Goal: Information Seeking & Learning: Compare options

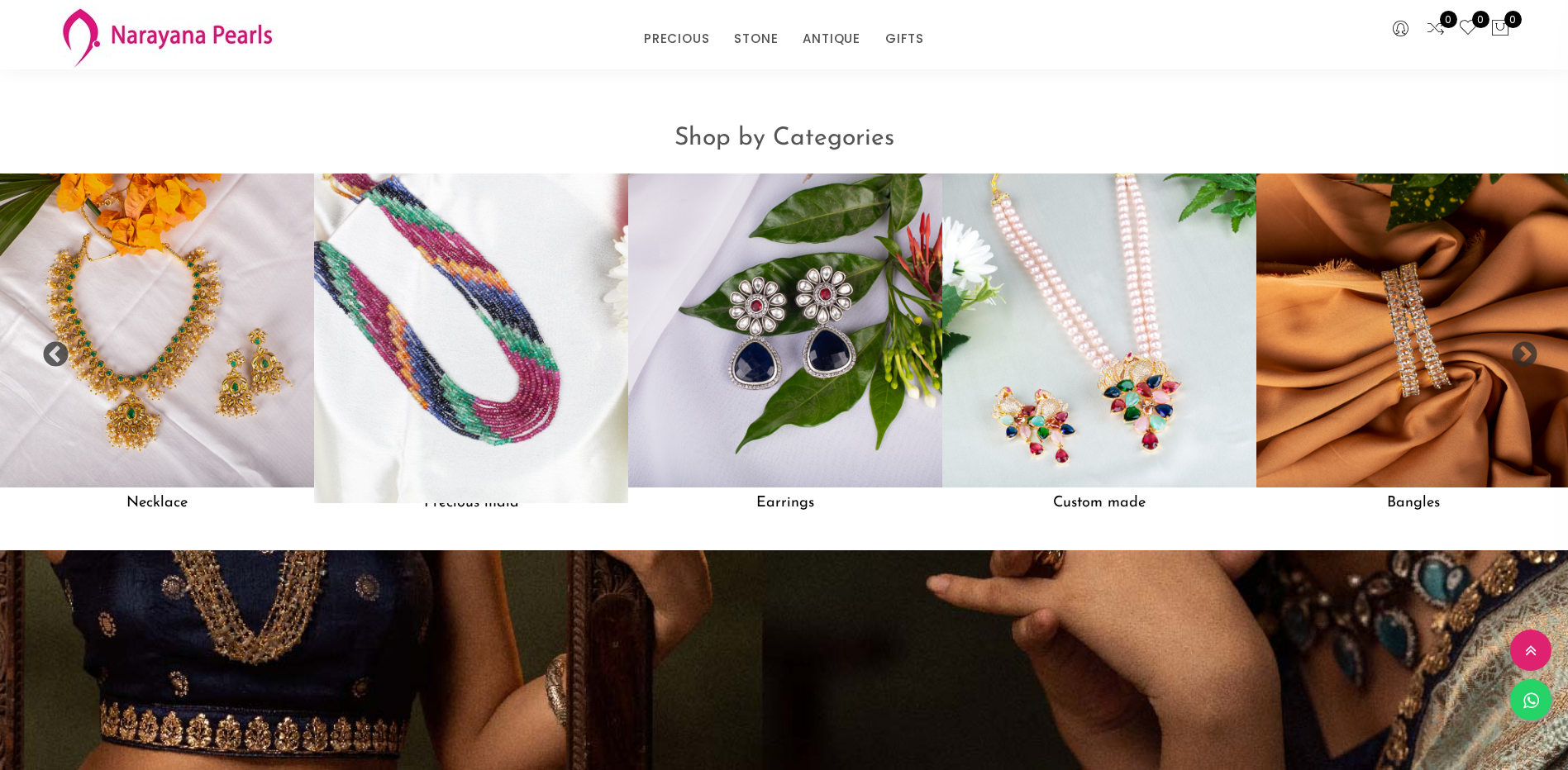
scroll to position [1838, 0]
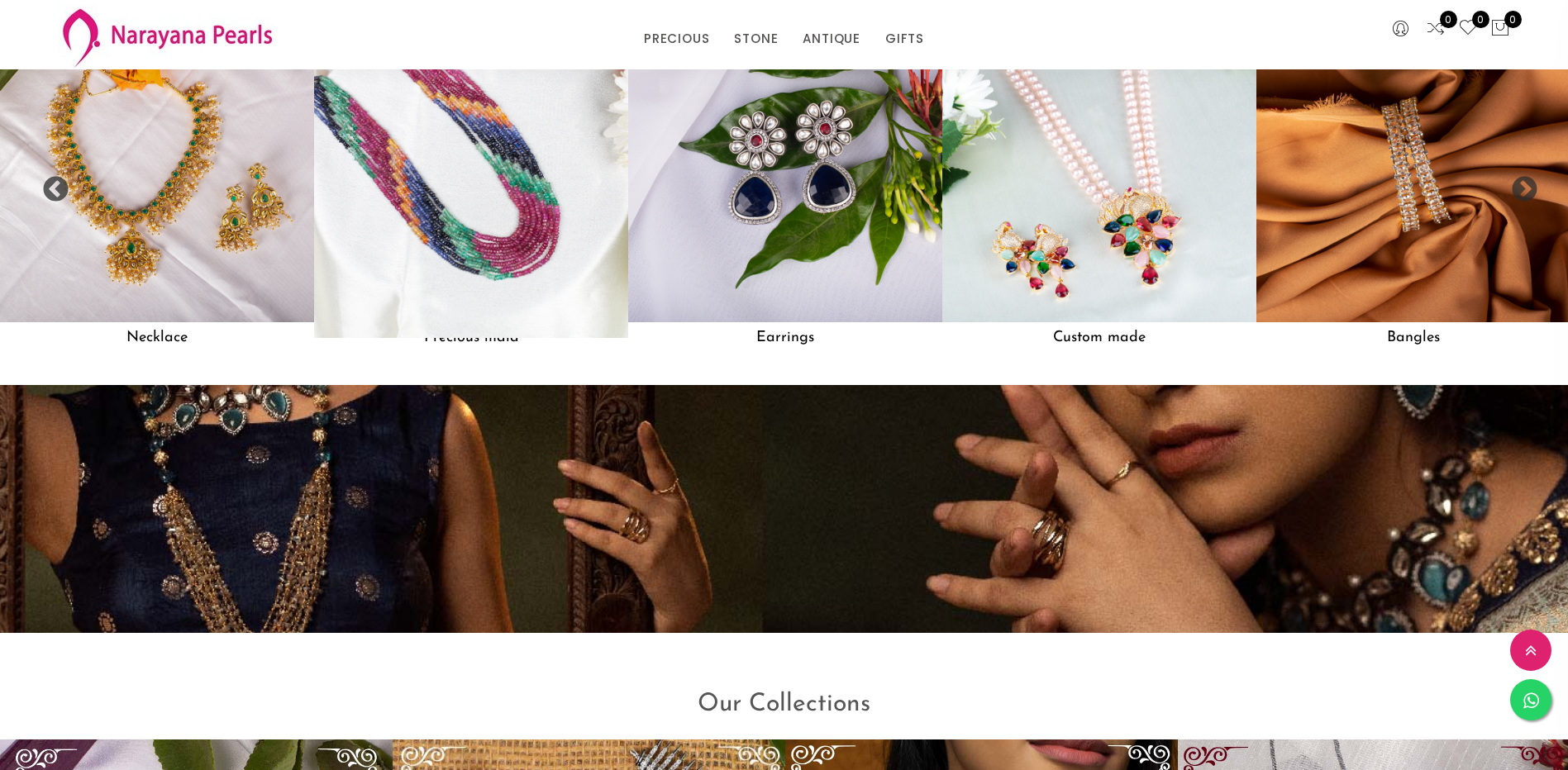
click at [506, 245] on img at bounding box center [471, 165] width 345 height 345
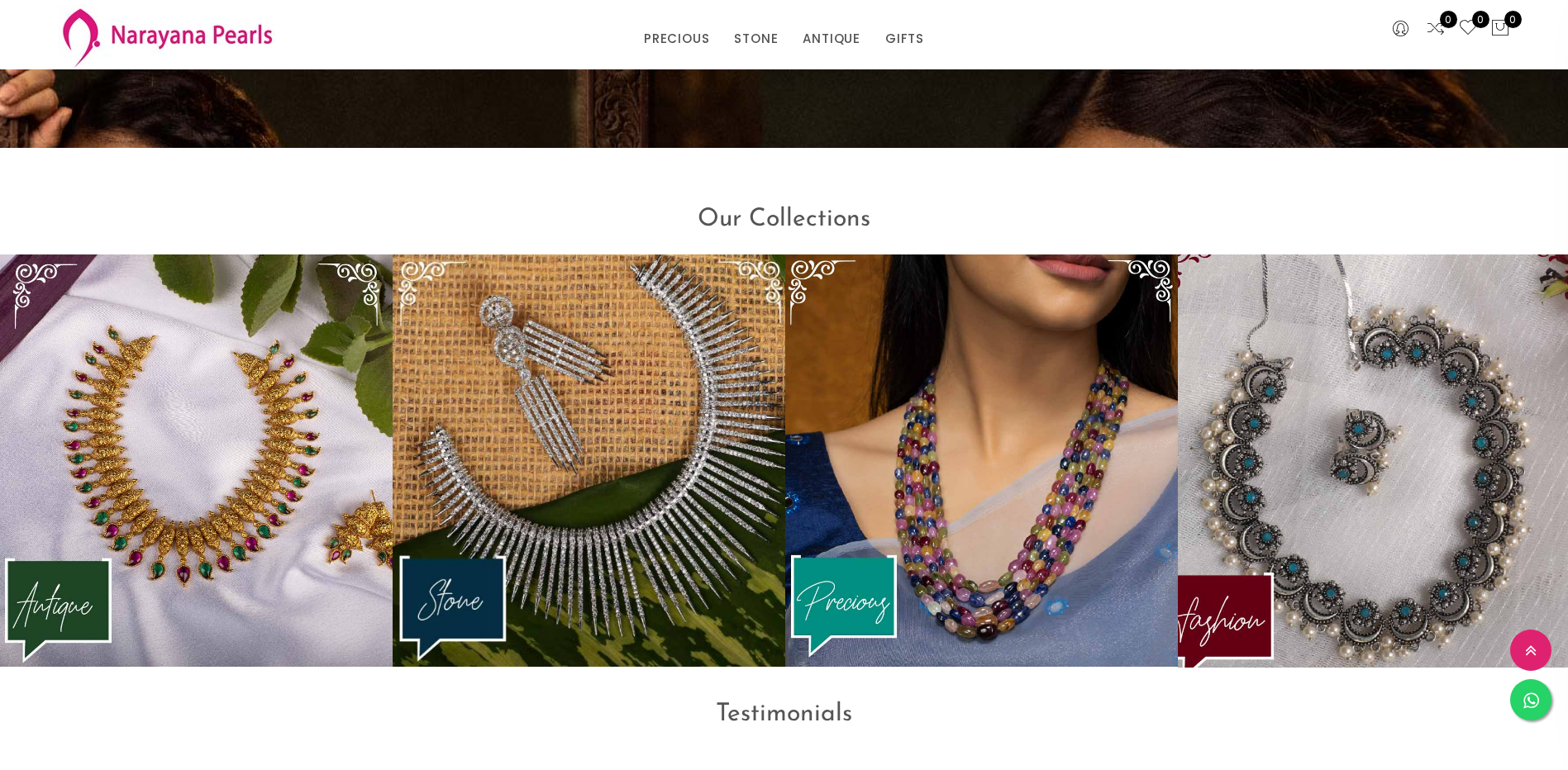
scroll to position [2484, 0]
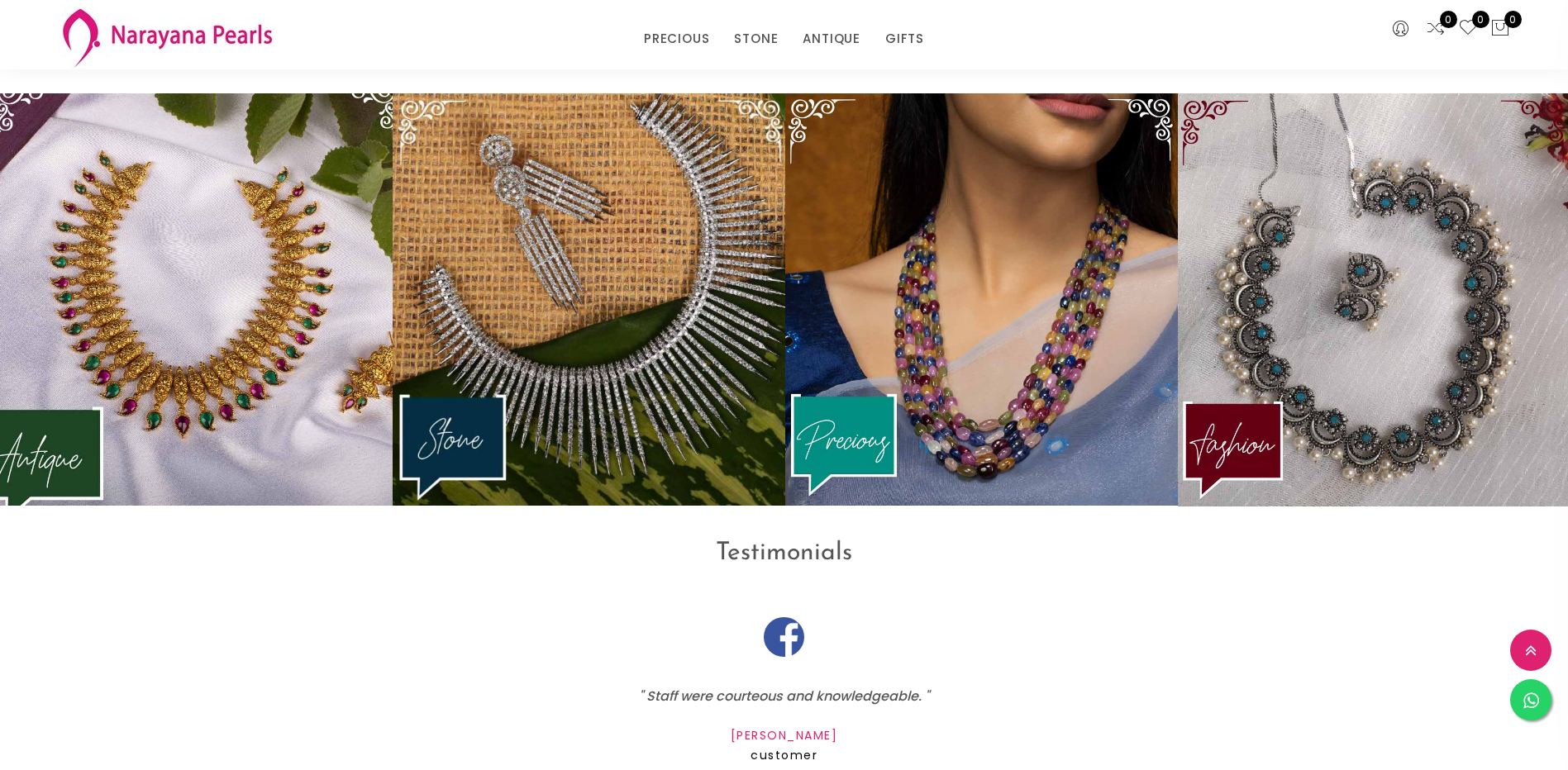
click at [259, 308] on img at bounding box center [196, 299] width 432 height 454
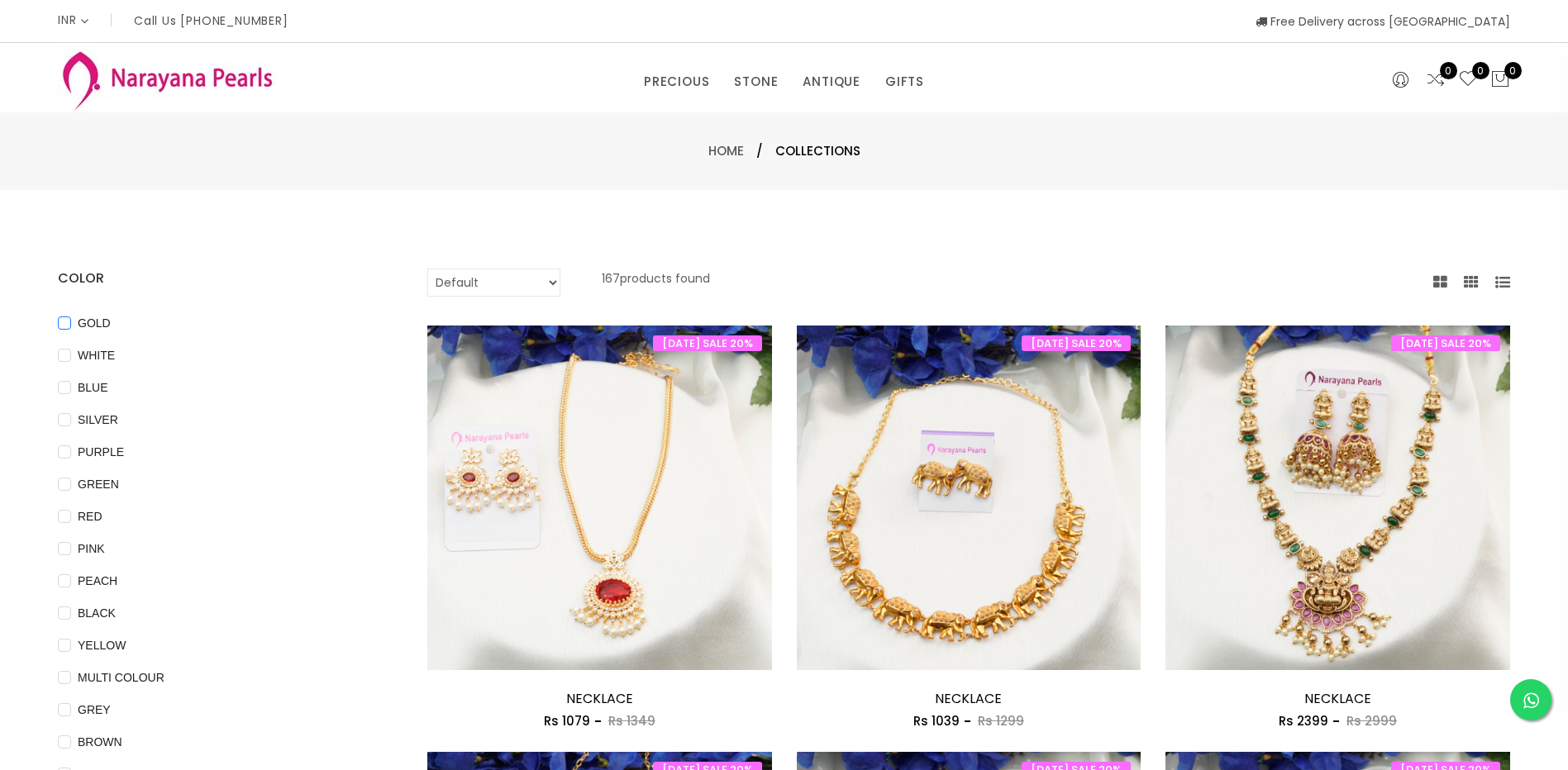
click at [65, 323] on input "GOLD" at bounding box center [64, 335] width 13 height 37
checkbox input "true"
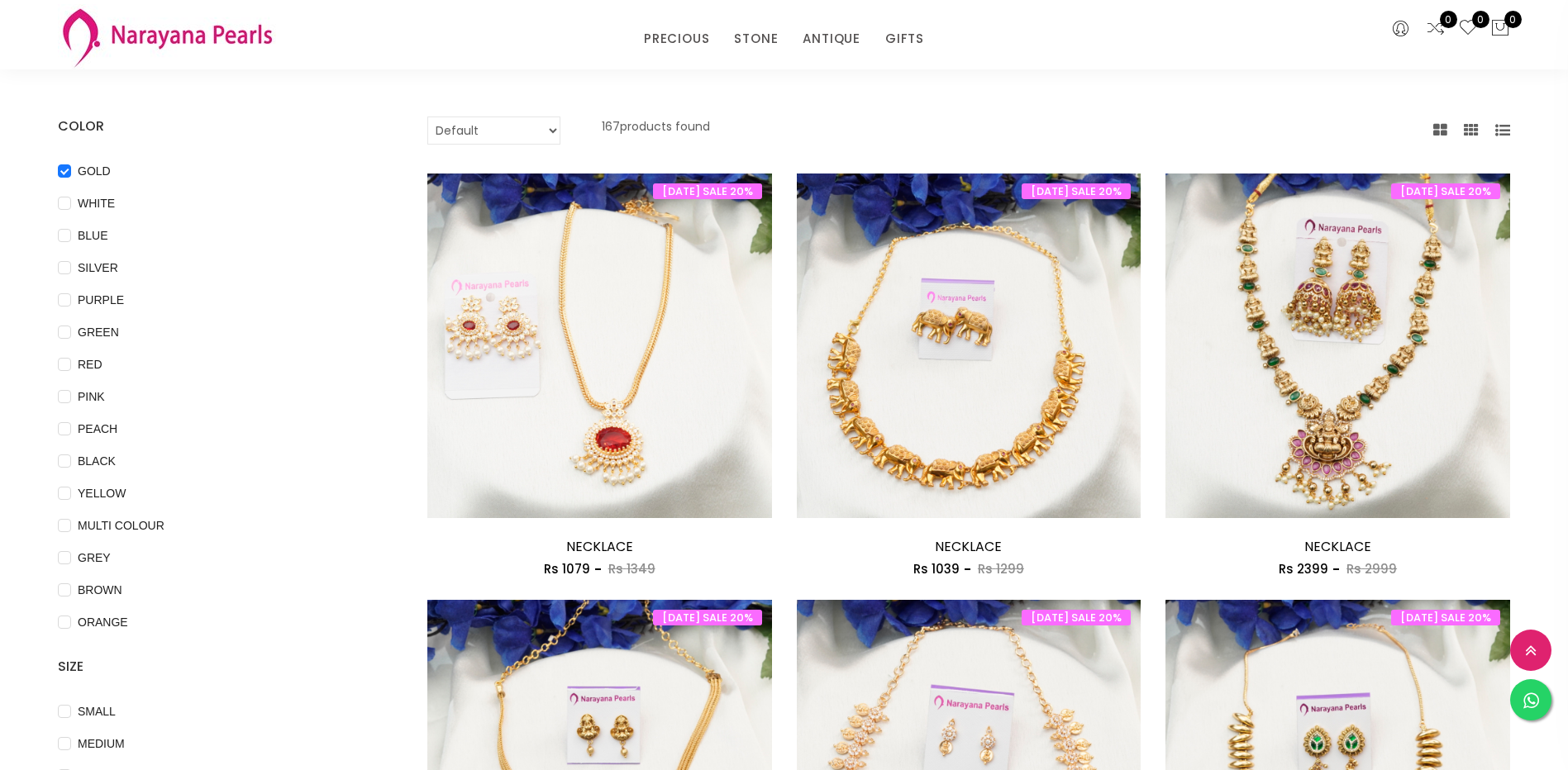
scroll to position [248, 0]
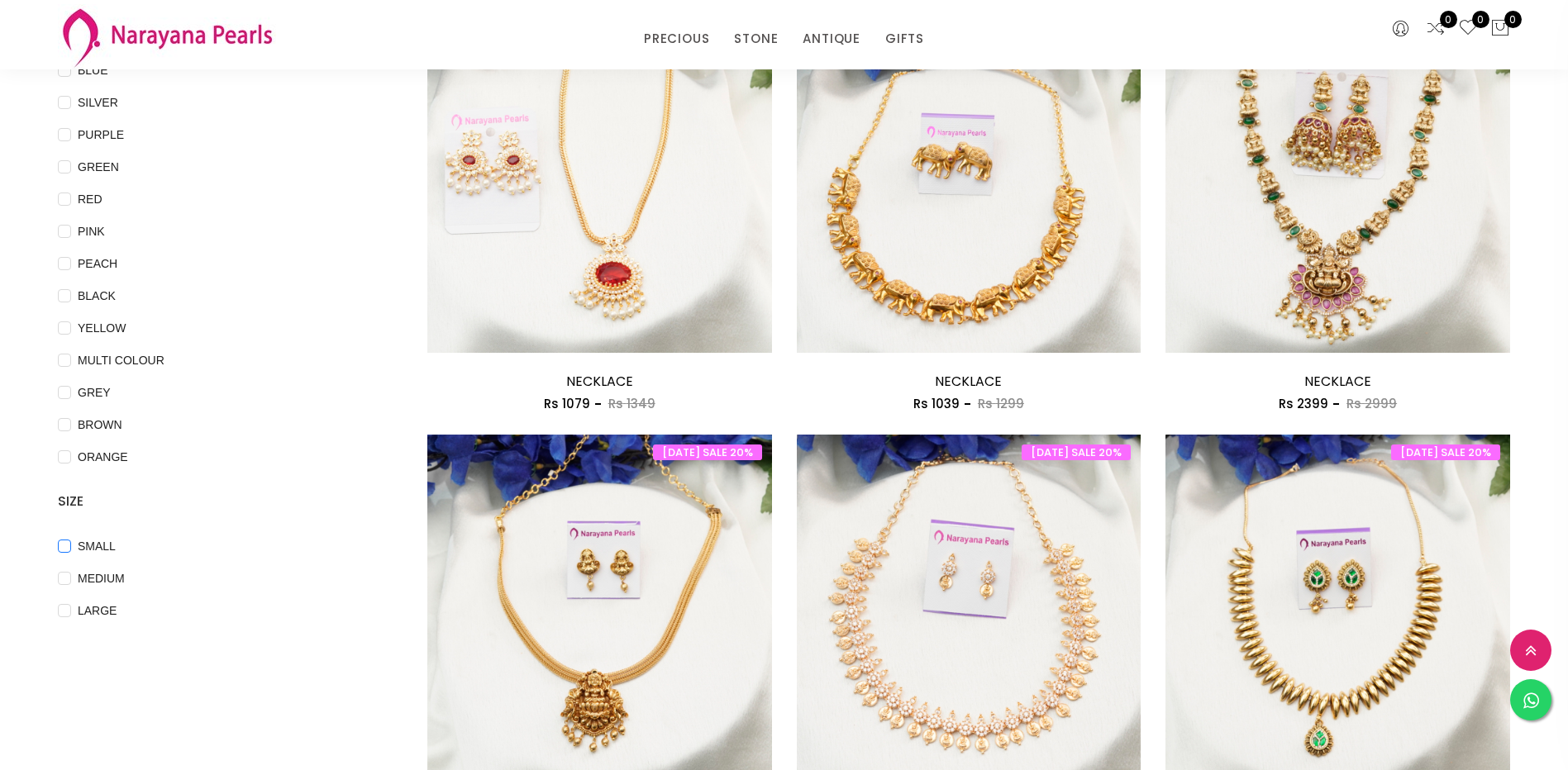
click at [64, 541] on input "SMALL" at bounding box center [64, 558] width 13 height 37
checkbox input "true"
click at [63, 579] on input "MEDIUM" at bounding box center [64, 591] width 13 height 37
checkbox input "true"
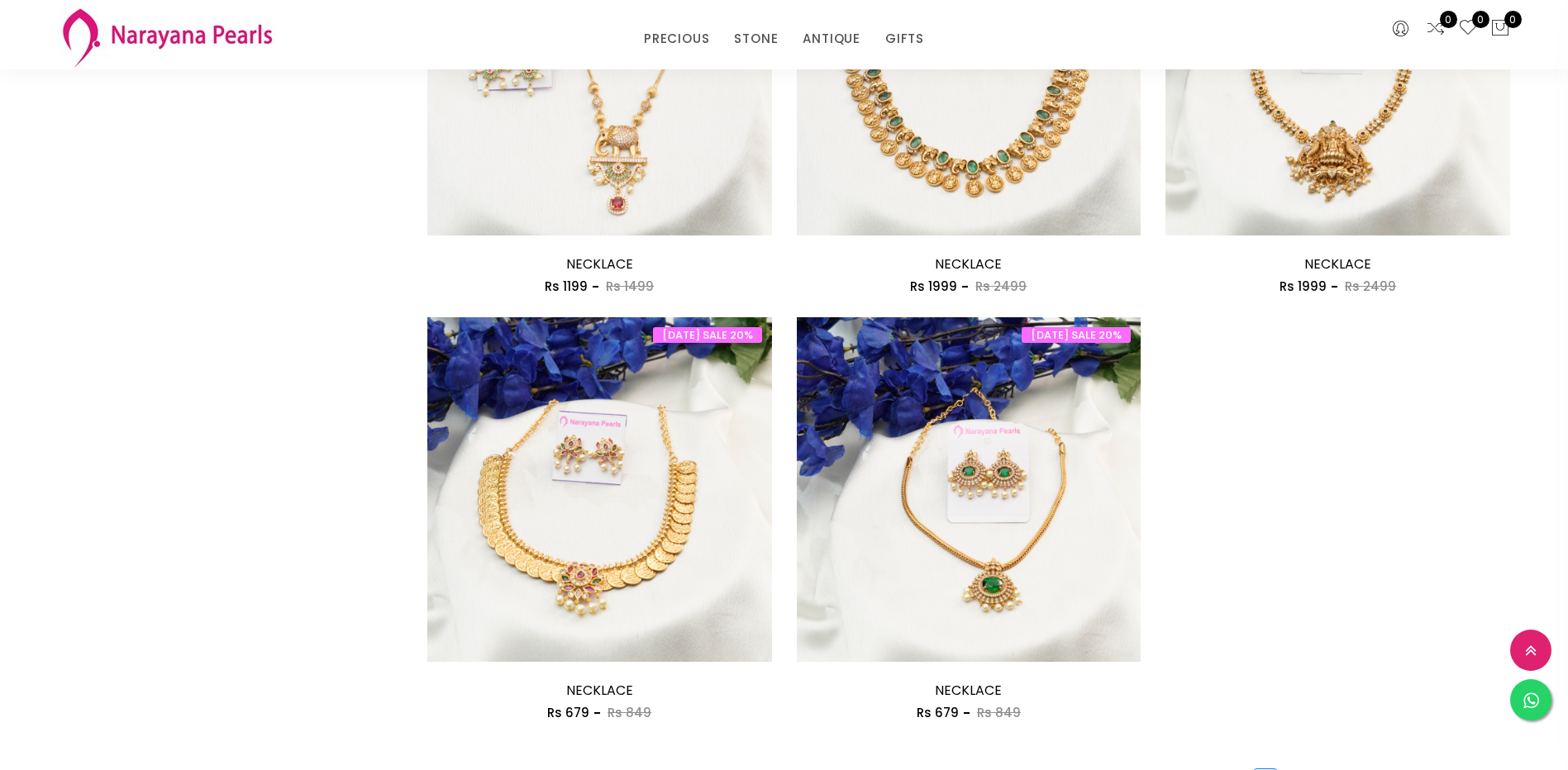
scroll to position [1405, 0]
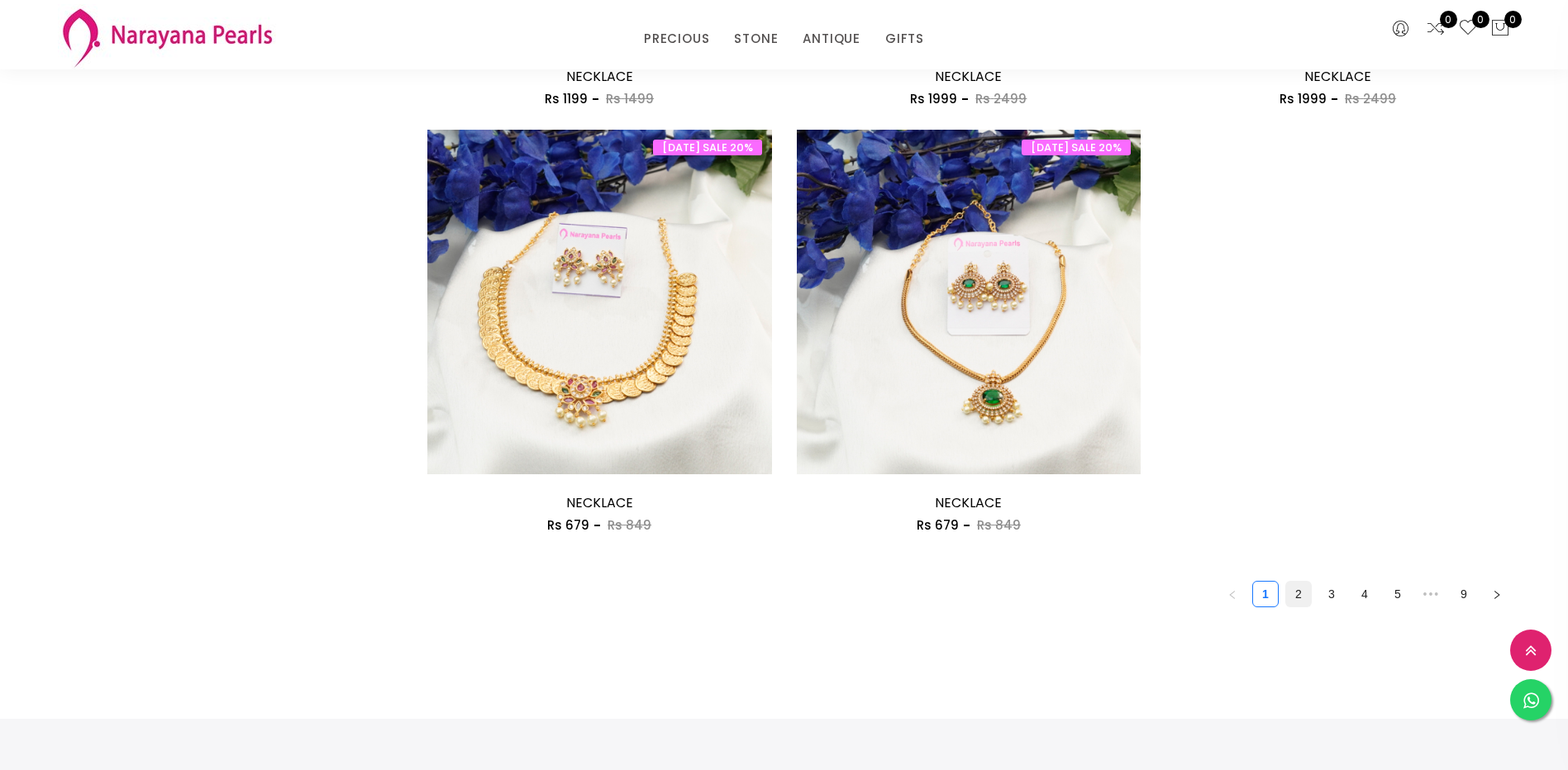
click at [1294, 592] on link "2" at bounding box center [1298, 594] width 25 height 25
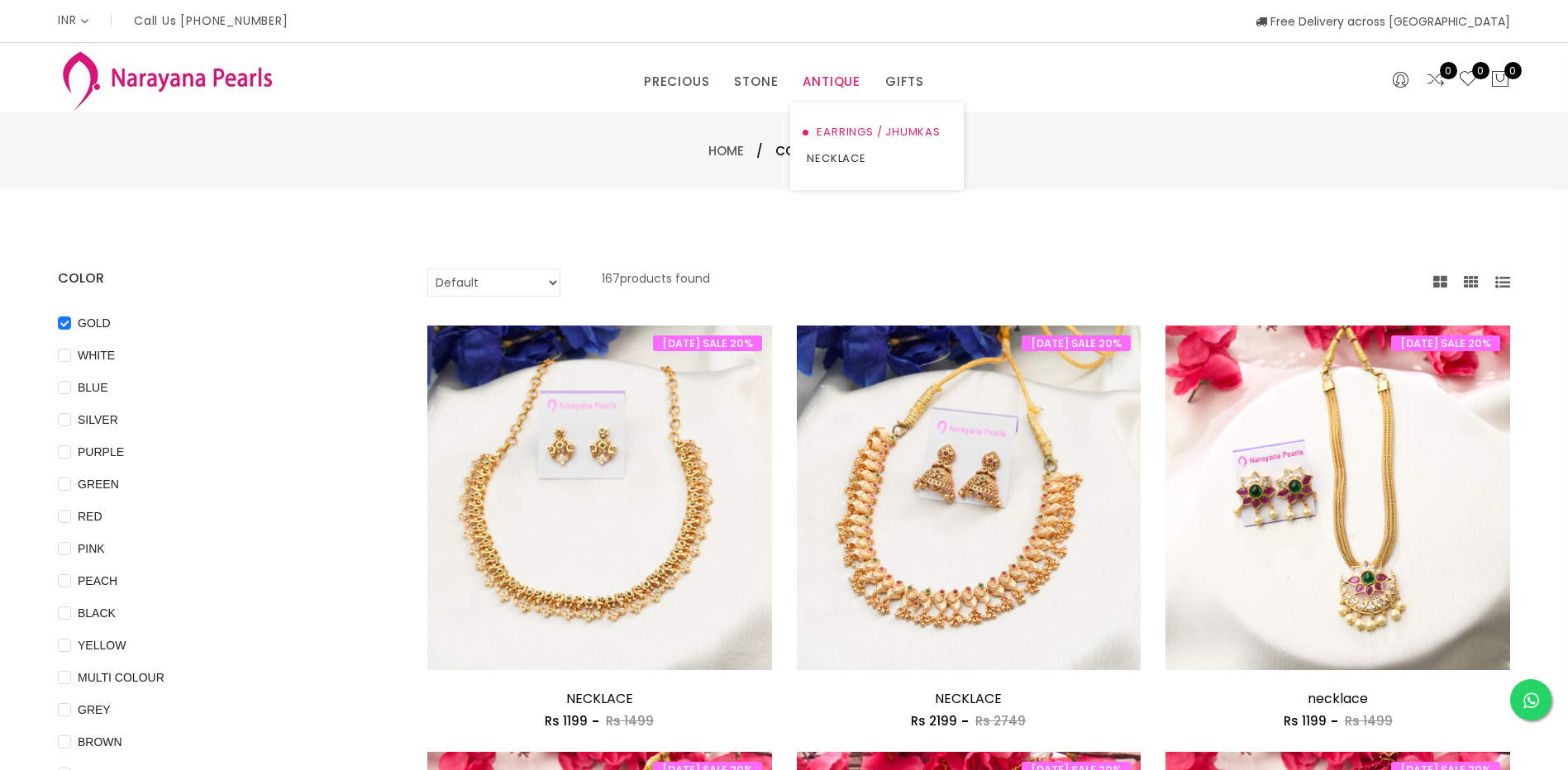
click at [841, 125] on link "EARRINGS / JHUMKAS" at bounding box center [876, 132] width 140 height 26
